Goal: Task Accomplishment & Management: Use online tool/utility

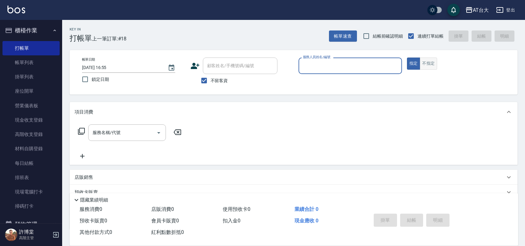
click at [432, 62] on button "不指定" at bounding box center [428, 64] width 17 height 12
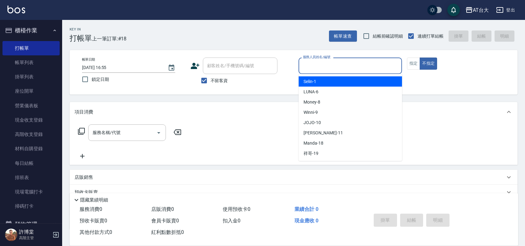
click at [340, 66] on input "服務人員姓名/編號" at bounding box center [351, 65] width 98 height 11
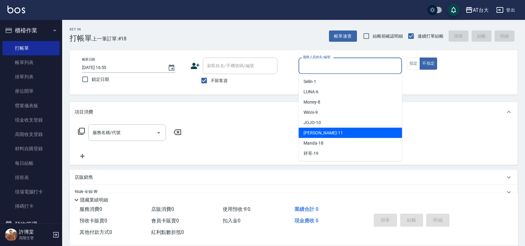
click at [336, 131] on div "[PERSON_NAME] -11" at bounding box center [351, 133] width 104 height 10
type input "[PERSON_NAME]-11"
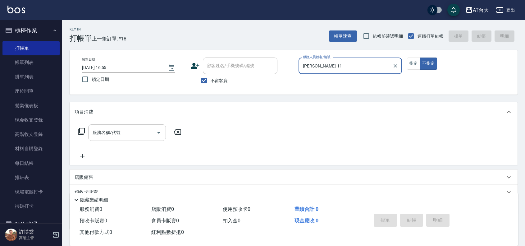
click at [139, 136] on input "服務名稱/代號" at bounding box center [122, 132] width 63 height 11
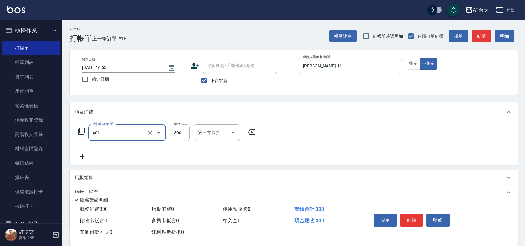
type input "自備護髮(401)"
type input "999"
click at [412, 220] on button "結帳" at bounding box center [411, 220] width 23 height 13
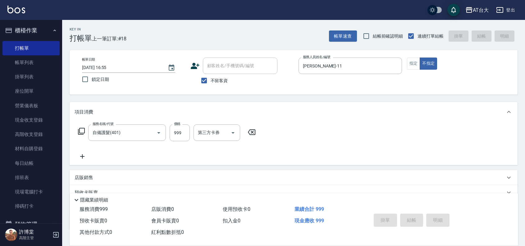
type input "[DATE] 19:03"
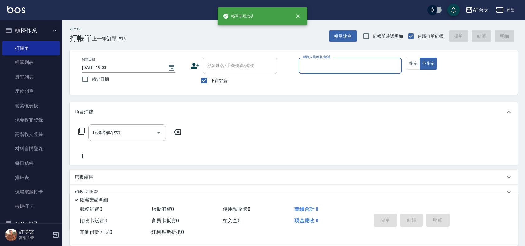
click at [328, 63] on input "服務人員姓名/編號" at bounding box center [351, 65] width 98 height 11
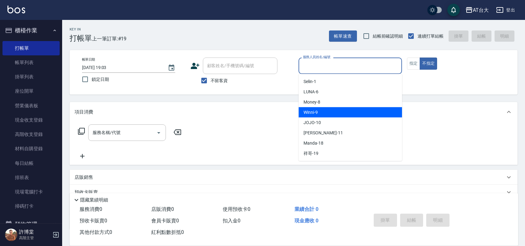
click at [327, 112] on div "Winni -9" at bounding box center [351, 112] width 104 height 10
type input "Winni-9"
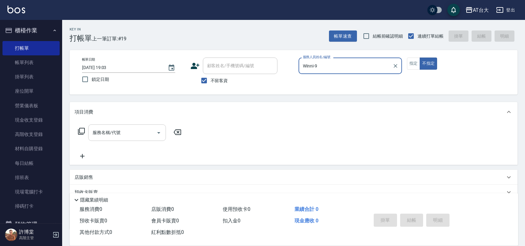
click at [137, 137] on input "服務名稱/代號" at bounding box center [122, 132] width 63 height 11
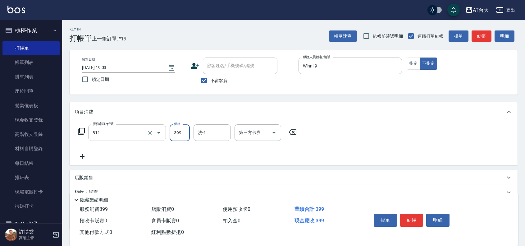
type input "洗+剪(811)"
type input "599"
click at [411, 215] on button "結帳" at bounding box center [411, 220] width 23 height 13
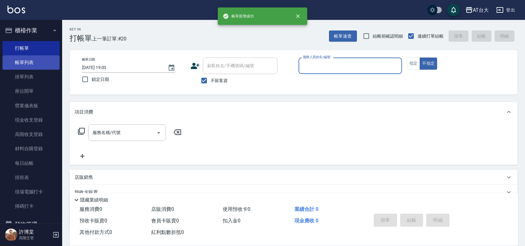
drag, startPoint x: 41, startPoint y: 65, endPoint x: 55, endPoint y: 63, distance: 13.6
click at [41, 65] on link "帳單列表" at bounding box center [30, 62] width 57 height 14
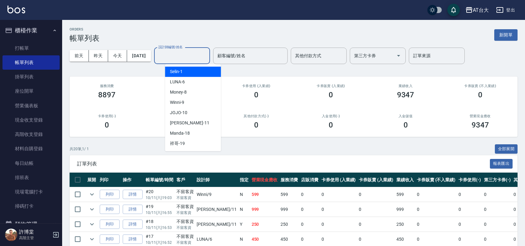
click at [187, 53] on div "設計師編號/姓名 設計師編號/姓名" at bounding box center [182, 56] width 56 height 16
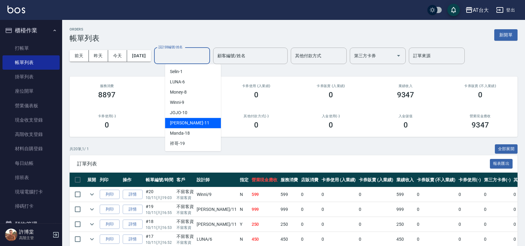
click at [201, 123] on div "[PERSON_NAME] -11" at bounding box center [193, 123] width 56 height 10
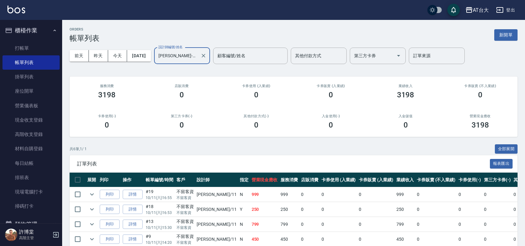
click at [196, 59] on input "[PERSON_NAME]-11" at bounding box center [177, 55] width 41 height 11
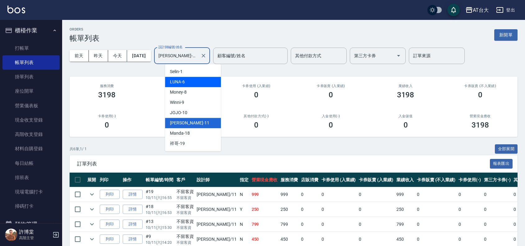
click at [196, 85] on div "LUNA -6" at bounding box center [193, 82] width 56 height 10
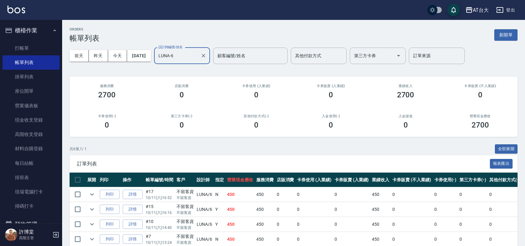
click at [194, 57] on input "LUNA-6" at bounding box center [177, 55] width 41 height 11
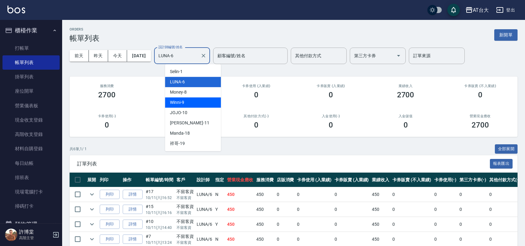
click at [190, 98] on div "Winni -9" at bounding box center [193, 102] width 56 height 10
type input "Winni-9"
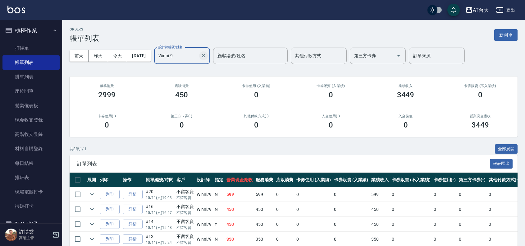
click at [205, 55] on icon "Clear" at bounding box center [204, 56] width 4 height 4
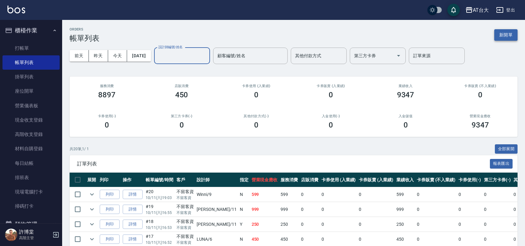
click at [506, 33] on button "新開單" at bounding box center [506, 35] width 23 height 12
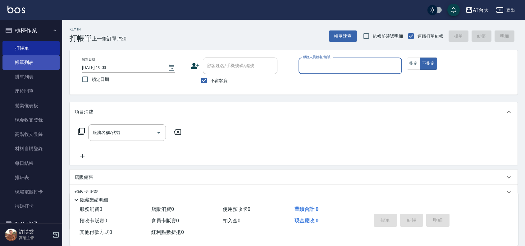
click at [30, 62] on link "帳單列表" at bounding box center [30, 62] width 57 height 14
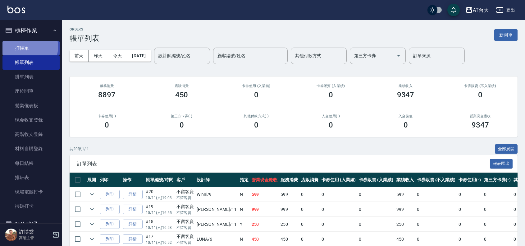
click at [25, 47] on link "打帳單" at bounding box center [30, 48] width 57 height 14
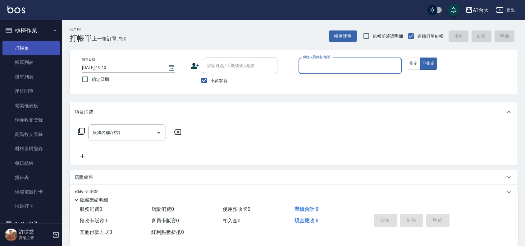
click at [15, 54] on link "打帳單" at bounding box center [30, 48] width 57 height 14
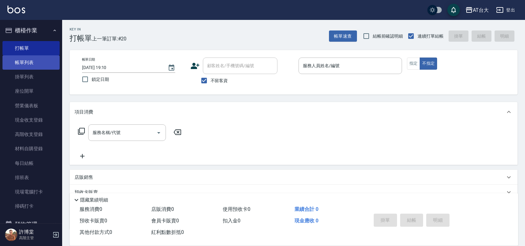
click at [20, 59] on link "帳單列表" at bounding box center [30, 62] width 57 height 14
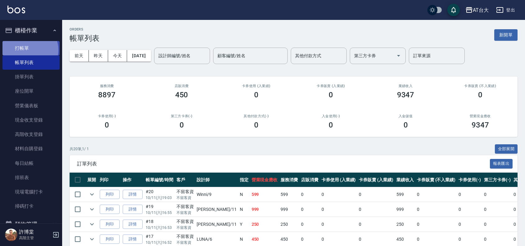
click at [27, 50] on link "打帳單" at bounding box center [30, 48] width 57 height 14
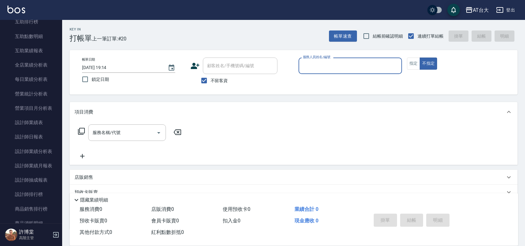
scroll to position [350, 0]
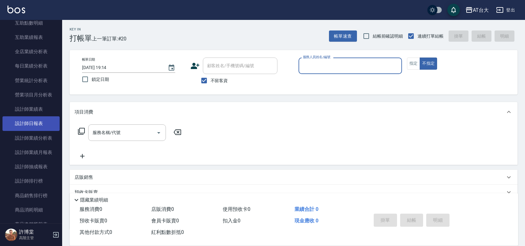
click at [30, 127] on link "設計師日報表" at bounding box center [30, 123] width 57 height 14
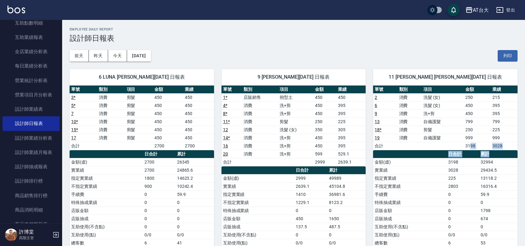
drag, startPoint x: 470, startPoint y: 145, endPoint x: 515, endPoint y: 153, distance: 45.5
click at [515, 153] on div "單號 類別 項目 金額 業績 2 消費 洗髮 (女) 250 215 6 消費 洗髮 (女) 450 395 9 消費 洗+剪 450 395 13 消費 自…" at bounding box center [445, 186] width 145 height 202
click at [495, 189] on td "16316.4" at bounding box center [498, 186] width 39 height 8
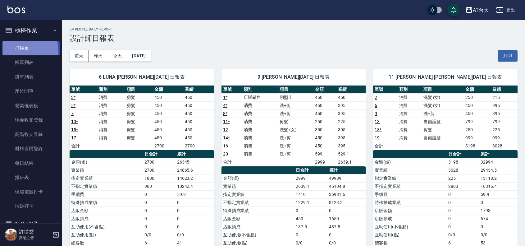
click at [15, 52] on link "打帳單" at bounding box center [30, 48] width 57 height 14
